Goal: Information Seeking & Learning: Learn about a topic

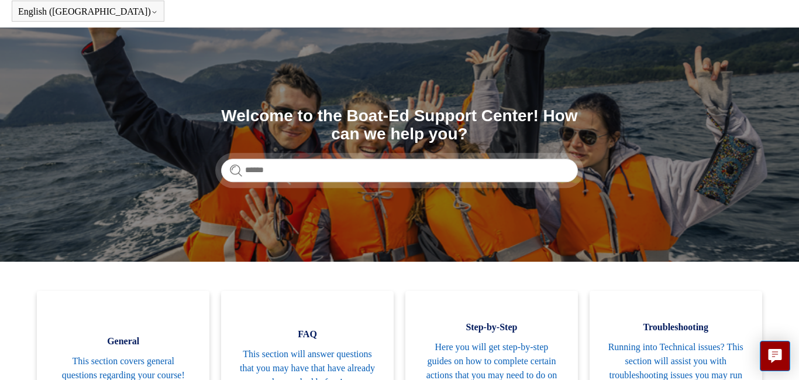
scroll to position [40, 0]
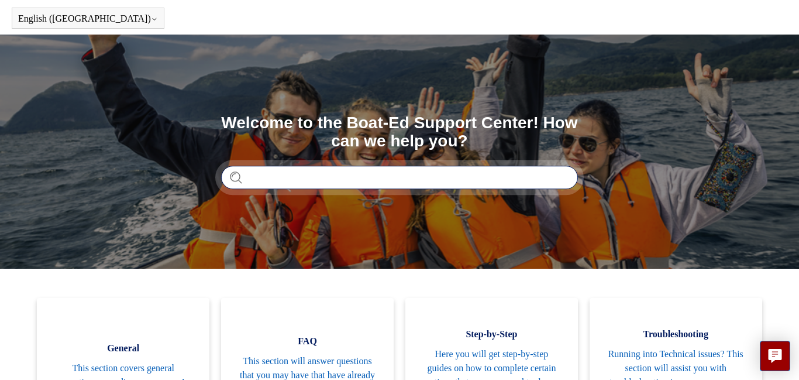
click at [281, 172] on input "Search" at bounding box center [399, 177] width 357 height 23
type input "*"
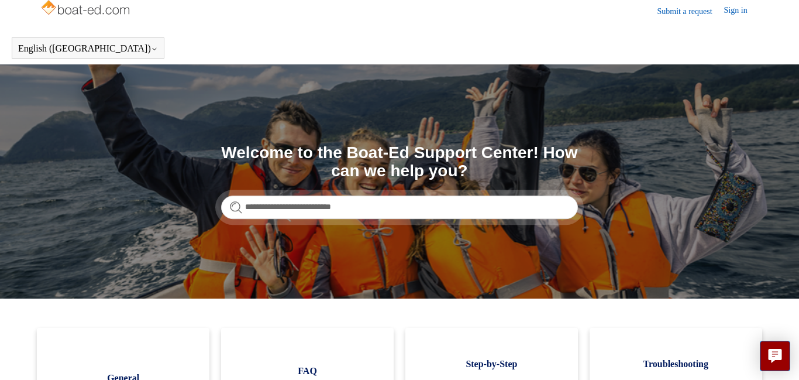
scroll to position [0, 0]
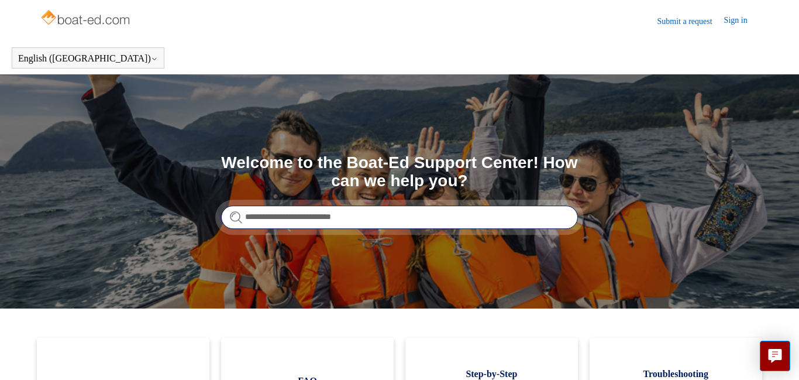
click at [366, 214] on input "**********" at bounding box center [399, 216] width 357 height 23
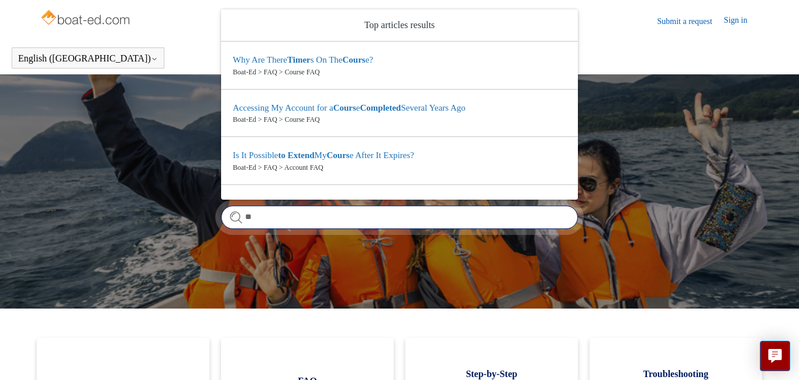
type input "*"
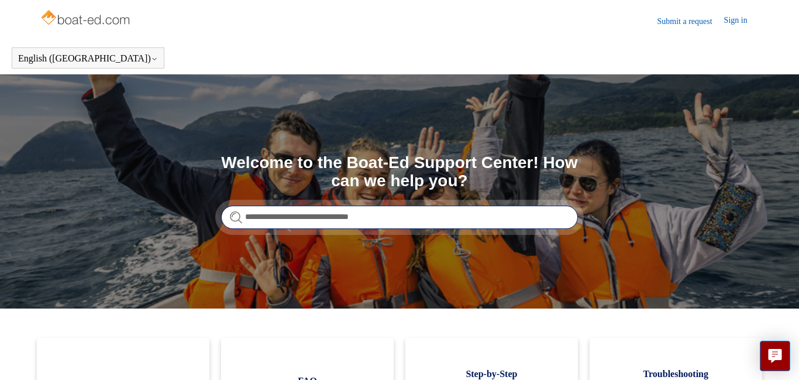
type input "**********"
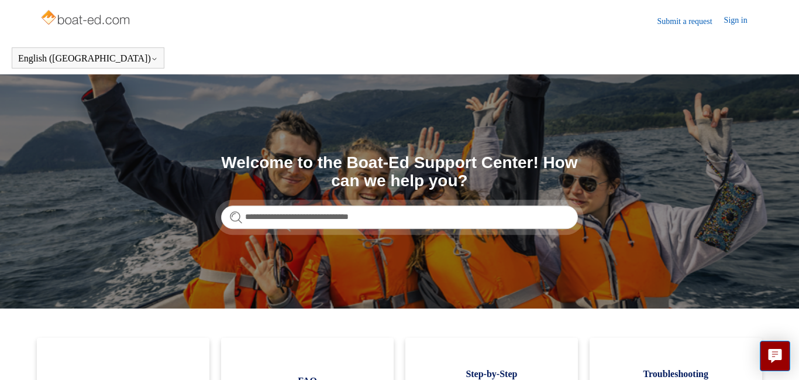
click at [234, 215] on form "**********" at bounding box center [399, 216] width 357 height 23
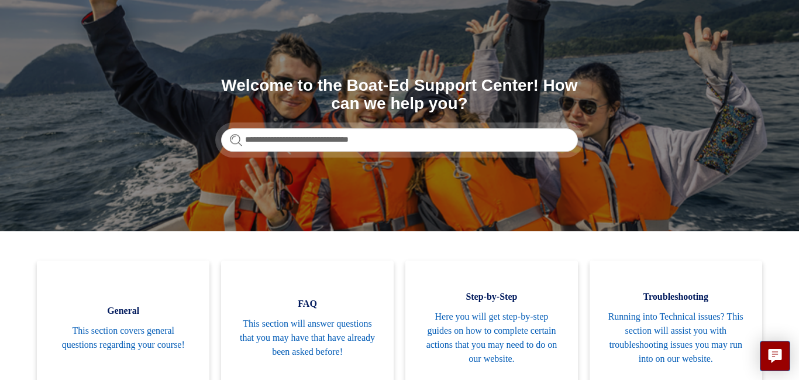
scroll to position [78, 0]
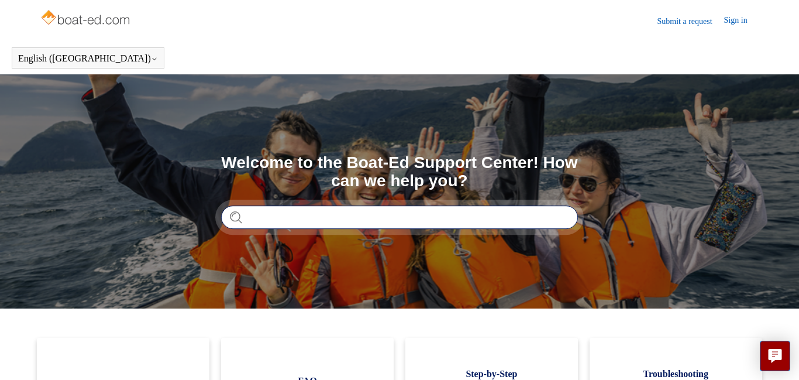
click at [272, 213] on input "Search" at bounding box center [399, 216] width 357 height 23
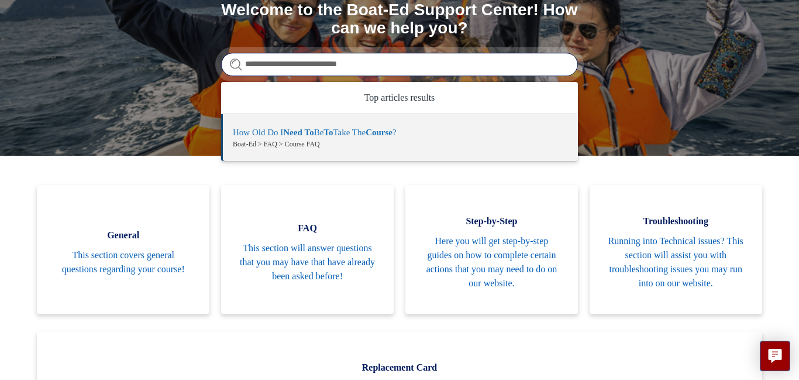
scroll to position [195, 0]
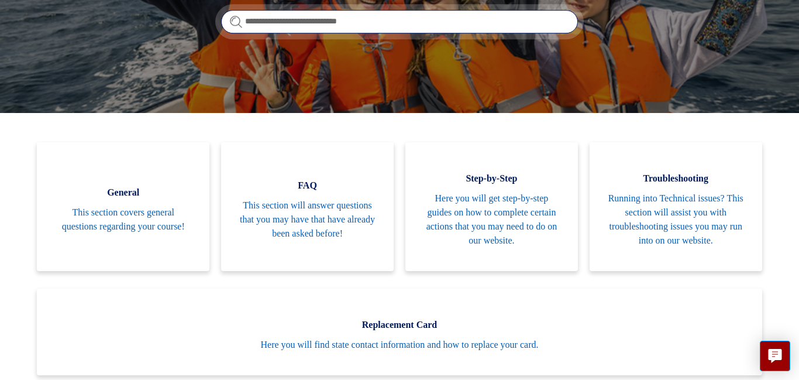
type input "**********"
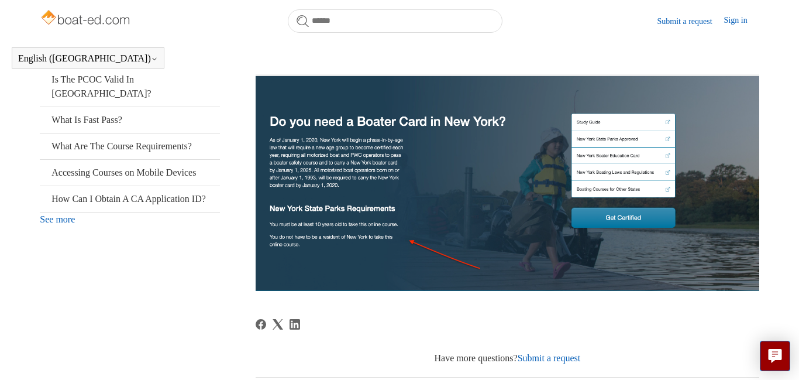
scroll to position [318, 0]
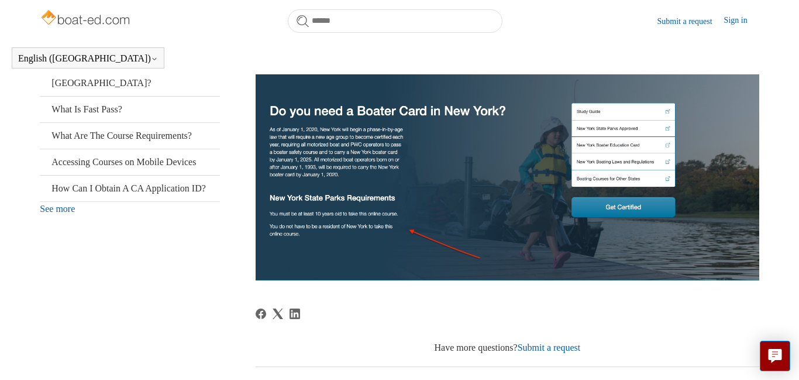
click at [57, 214] on link "See more" at bounding box center [57, 209] width 35 height 10
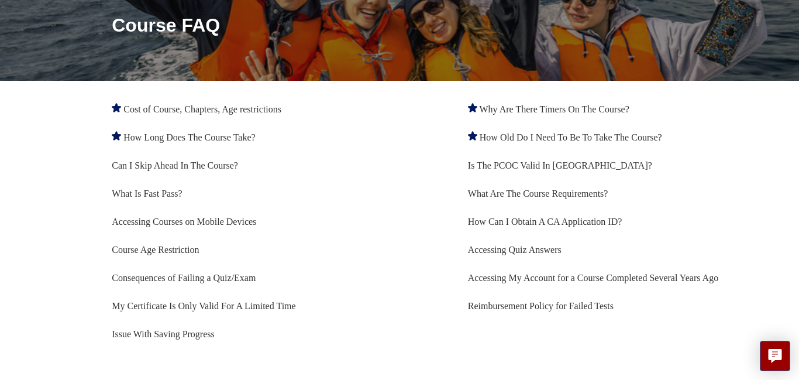
scroll to position [152, 0]
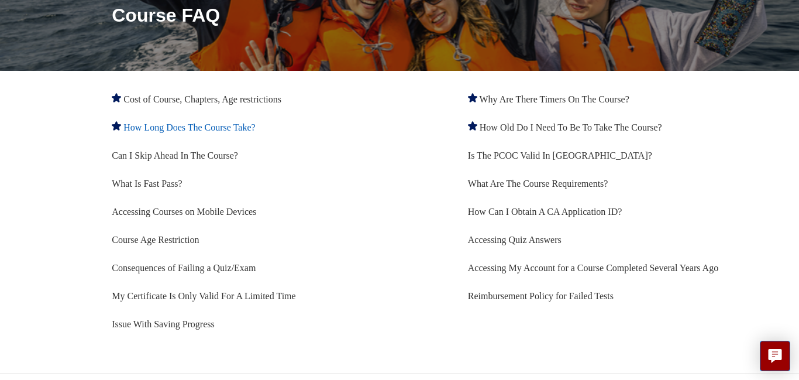
click at [173, 130] on link "How Long Does The Course Take?" at bounding box center [189, 127] width 132 height 10
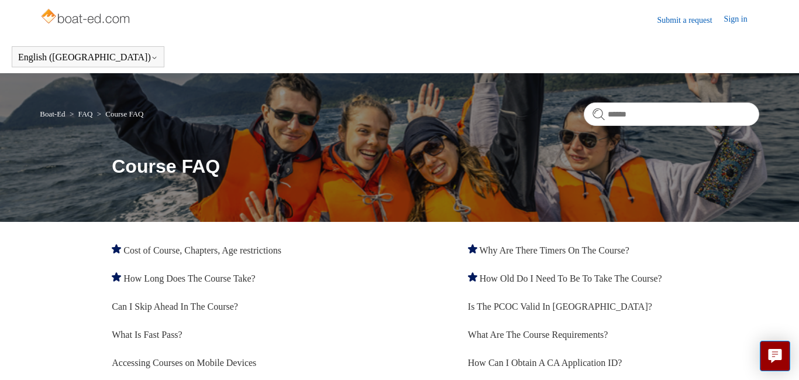
scroll to position [0, 0]
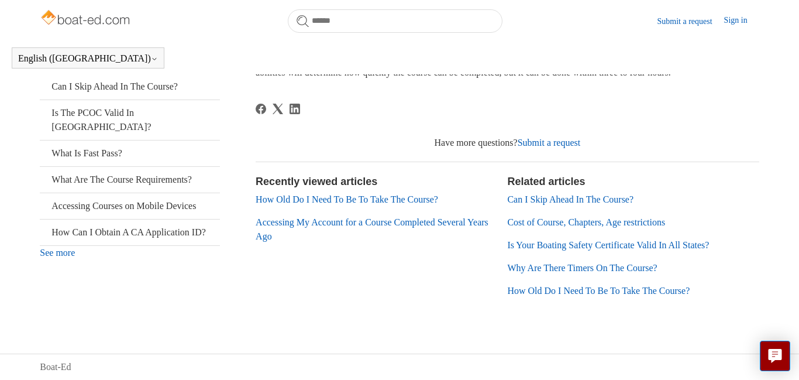
scroll to position [288, 0]
click at [332, 197] on link "How Old Do I Need To Be To Take The Course?" at bounding box center [347, 199] width 183 height 10
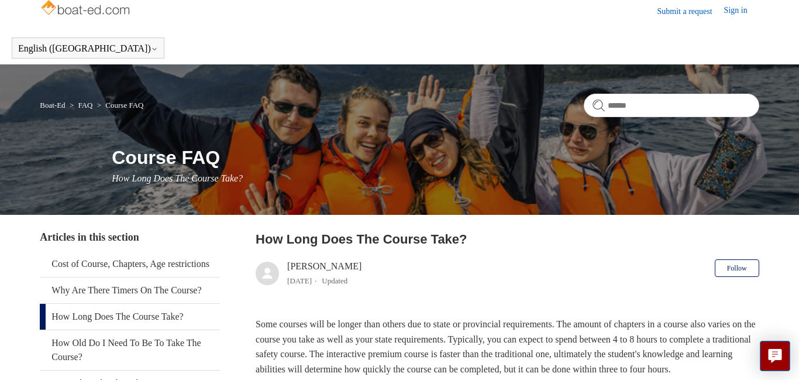
scroll to position [9, 0]
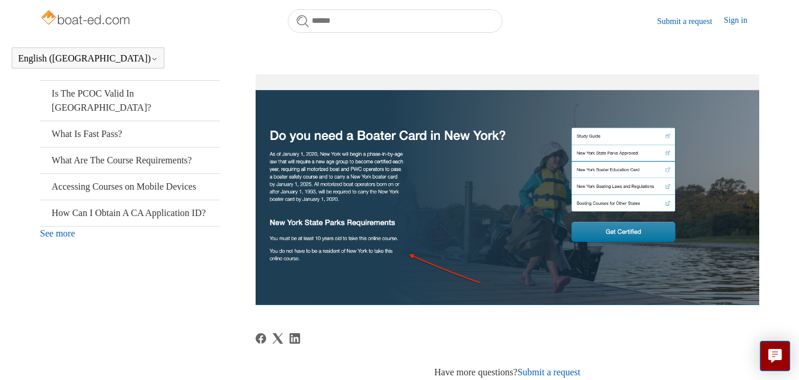
scroll to position [291, 0]
